Goal: Information Seeking & Learning: Learn about a topic

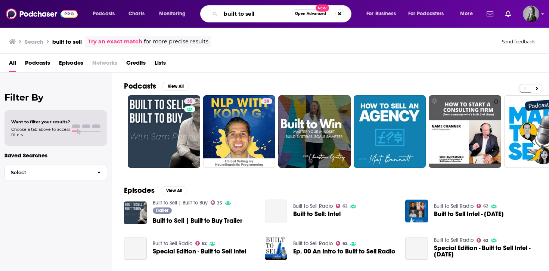
click at [250, 9] on input "built to sell" at bounding box center [256, 14] width 71 height 12
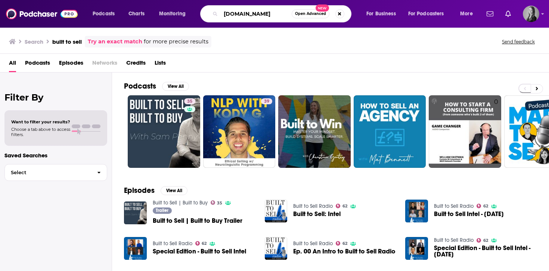
type input "[DOMAIN_NAME]"
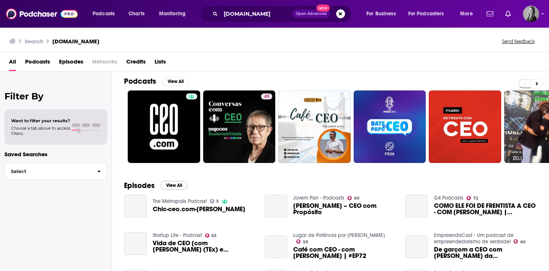
scroll to position [2, 0]
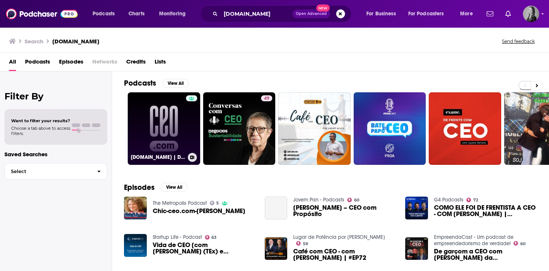
click at [170, 132] on link "[DOMAIN_NAME] | Dispatches from the frontiers of leadership" at bounding box center [164, 128] width 72 height 72
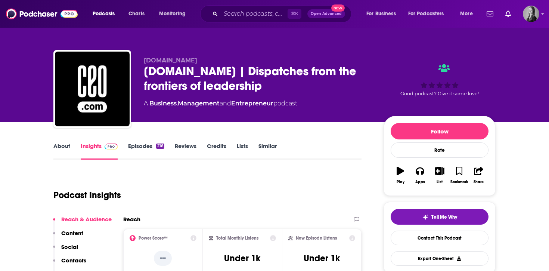
click at [148, 149] on link "Episodes 216" at bounding box center [146, 150] width 36 height 17
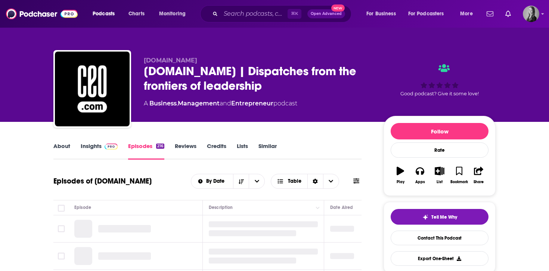
click at [102, 150] on link "Insights" at bounding box center [99, 150] width 37 height 17
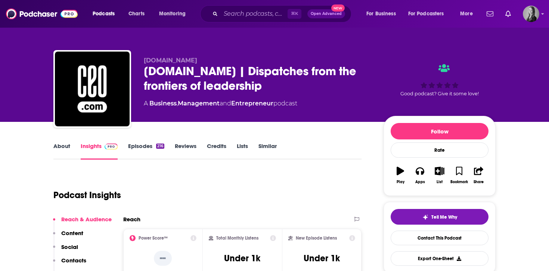
click at [66, 153] on link "About" at bounding box center [61, 150] width 17 height 17
